Goal: Task Accomplishment & Management: Manage account settings

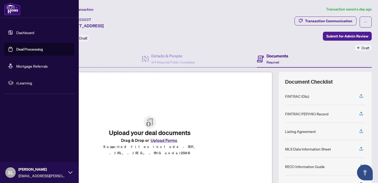
click at [22, 32] on link "Dashboard" at bounding box center [25, 32] width 18 height 5
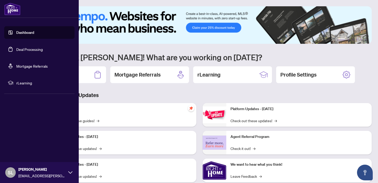
click at [20, 49] on link "Deal Processing" at bounding box center [29, 49] width 27 height 5
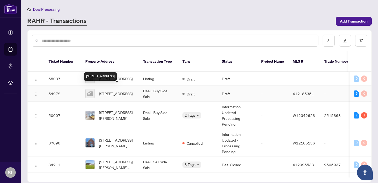
click at [109, 91] on span "[STREET_ADDRESS]" at bounding box center [116, 94] width 34 height 6
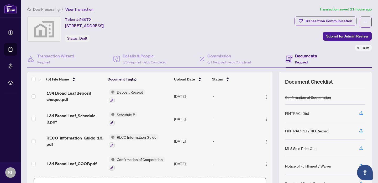
scroll to position [35, 0]
click at [361, 130] on icon "button" at bounding box center [362, 130] width 2 height 3
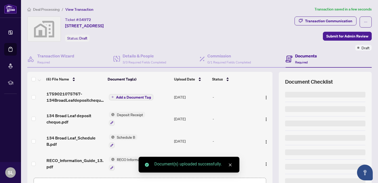
scroll to position [36, 0]
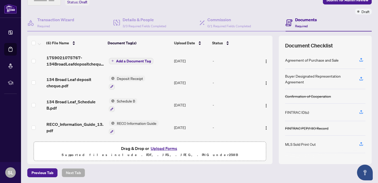
click at [163, 149] on button "Upload Forms" at bounding box center [164, 148] width 30 height 7
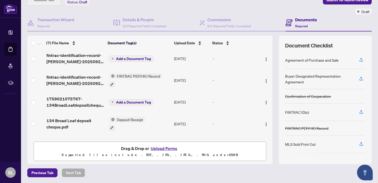
scroll to position [0, 0]
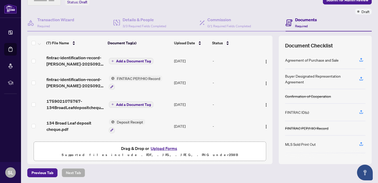
click at [114, 60] on button "Add a Document Tag" at bounding box center [131, 61] width 44 height 6
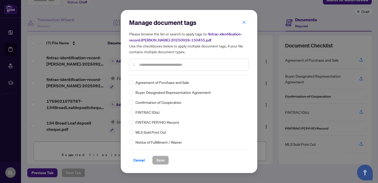
click at [147, 65] on input "text" at bounding box center [192, 65] width 106 height 6
click at [140, 121] on span "FINTRAC PEP/HIO Record" at bounding box center [157, 123] width 43 height 6
click at [160, 159] on span "Save" at bounding box center [161, 160] width 8 height 8
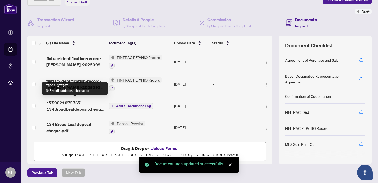
click at [67, 101] on span "1759021075767-134BroadLeafdepositcheque.pdf" at bounding box center [76, 106] width 58 height 13
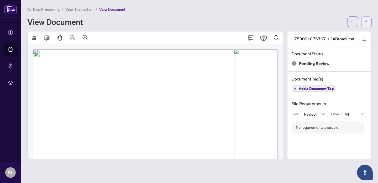
click at [367, 22] on icon "arrow-left" at bounding box center [367, 22] width 4 height 4
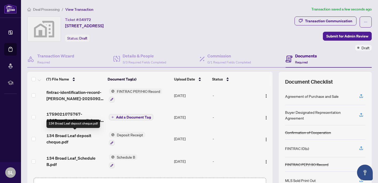
scroll to position [24, 0]
click at [59, 136] on span "134 Broad Leaf deposit cheque.pdf" at bounding box center [76, 139] width 58 height 13
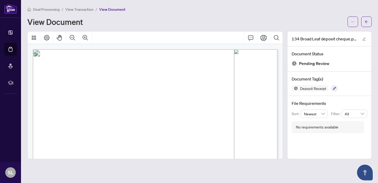
scroll to position [46, 0]
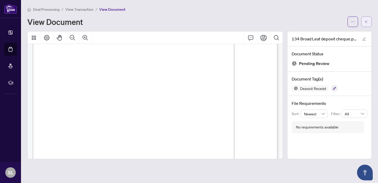
click at [366, 22] on icon "arrow-left" at bounding box center [366, 21] width 3 height 3
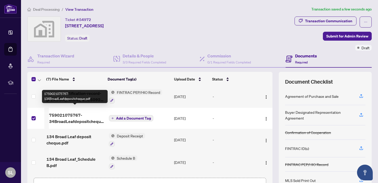
scroll to position [23, 0]
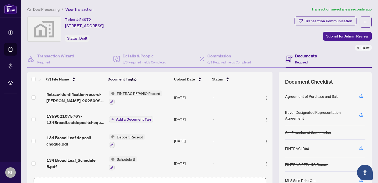
click at [52, 118] on span "1759021075767-134BroadLeafdepositcheque.pdf" at bounding box center [76, 119] width 58 height 13
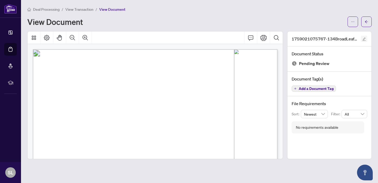
click at [364, 39] on icon "edit" at bounding box center [364, 39] width 3 height 3
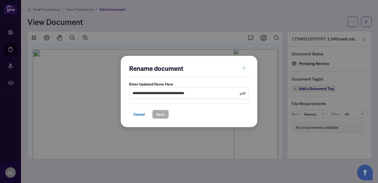
click at [246, 67] on icon "close" at bounding box center [245, 68] width 4 height 4
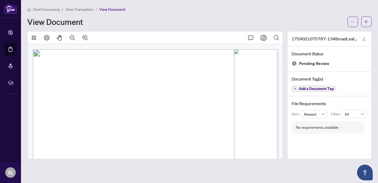
click at [81, 9] on span "View Transaction" at bounding box center [79, 9] width 28 height 5
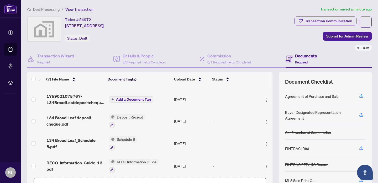
scroll to position [42, 0]
click at [264, 99] on img "button" at bounding box center [266, 101] width 4 height 4
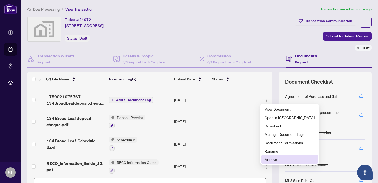
click at [271, 160] on span "Archive" at bounding box center [290, 160] width 50 height 6
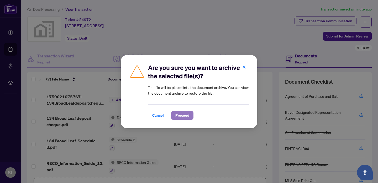
click at [184, 116] on span "Proceed" at bounding box center [183, 115] width 14 height 8
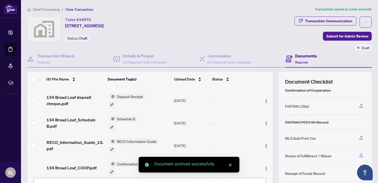
scroll to position [47, 0]
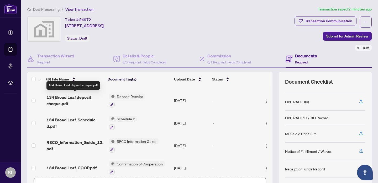
click at [80, 95] on span "134 Broad Leaf deposit cheque.pdf" at bounding box center [76, 100] width 58 height 13
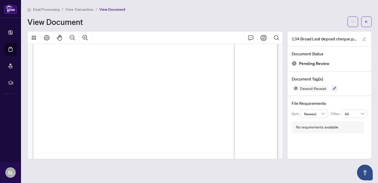
scroll to position [62, 0]
click at [367, 22] on icon "arrow-left" at bounding box center [367, 22] width 4 height 4
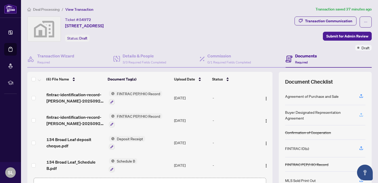
click at [361, 115] on icon "button" at bounding box center [361, 115] width 5 height 5
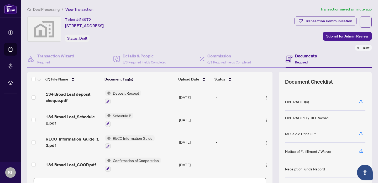
scroll to position [36, 0]
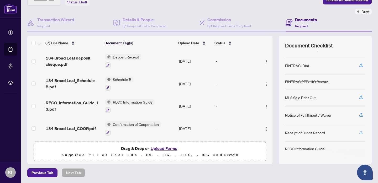
click at [362, 132] on icon "button" at bounding box center [361, 132] width 5 height 5
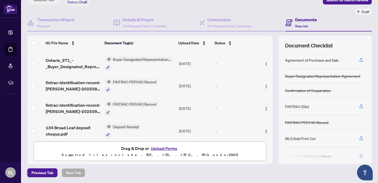
scroll to position [0, 0]
